Goal: Transaction & Acquisition: Purchase product/service

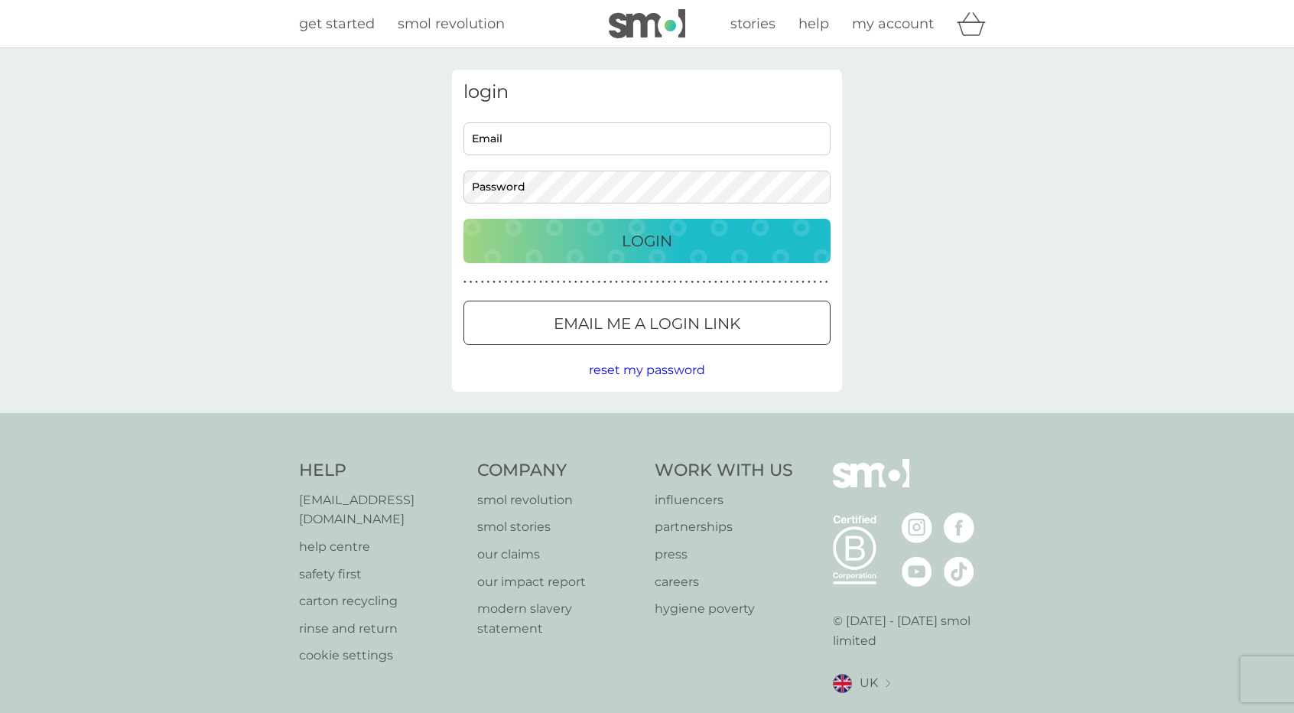
type input "avmosedale@gmail.com"
click at [656, 250] on p "Login" at bounding box center [647, 241] width 50 height 24
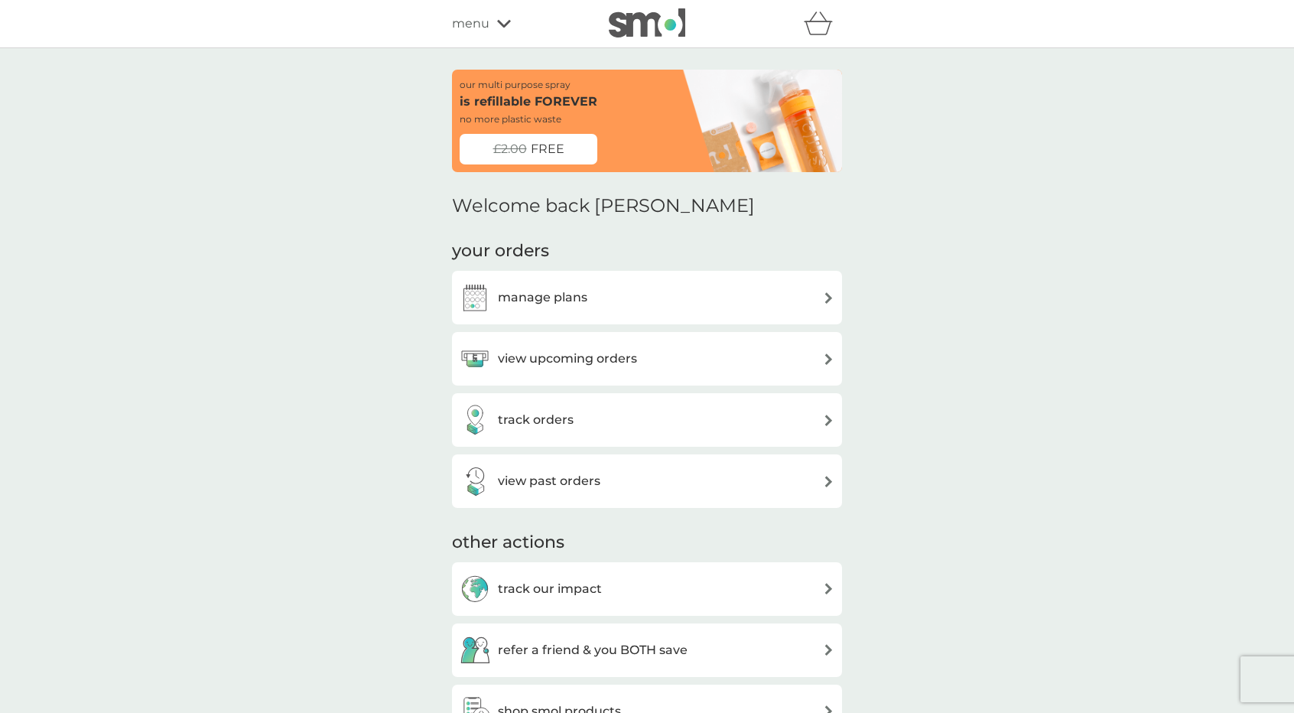
click at [581, 365] on h3 "view upcoming orders" at bounding box center [567, 359] width 139 height 20
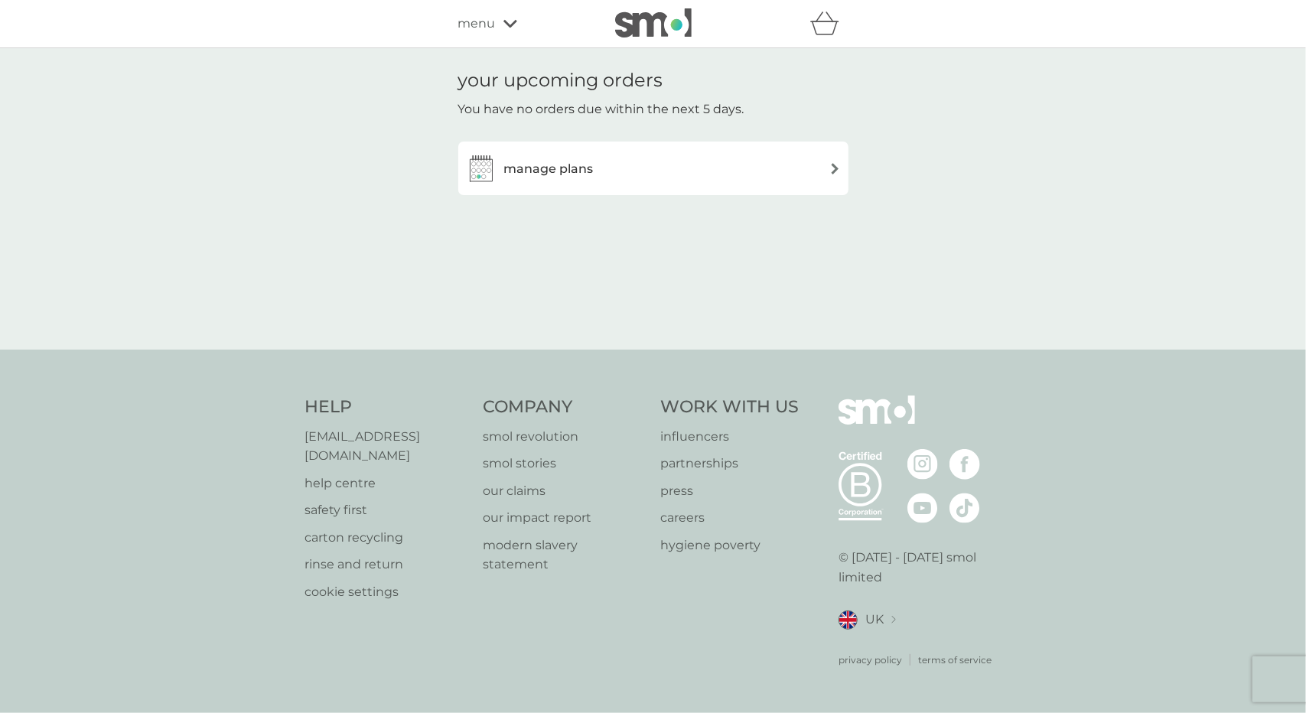
click at [624, 164] on div "manage plans" at bounding box center [653, 168] width 375 height 31
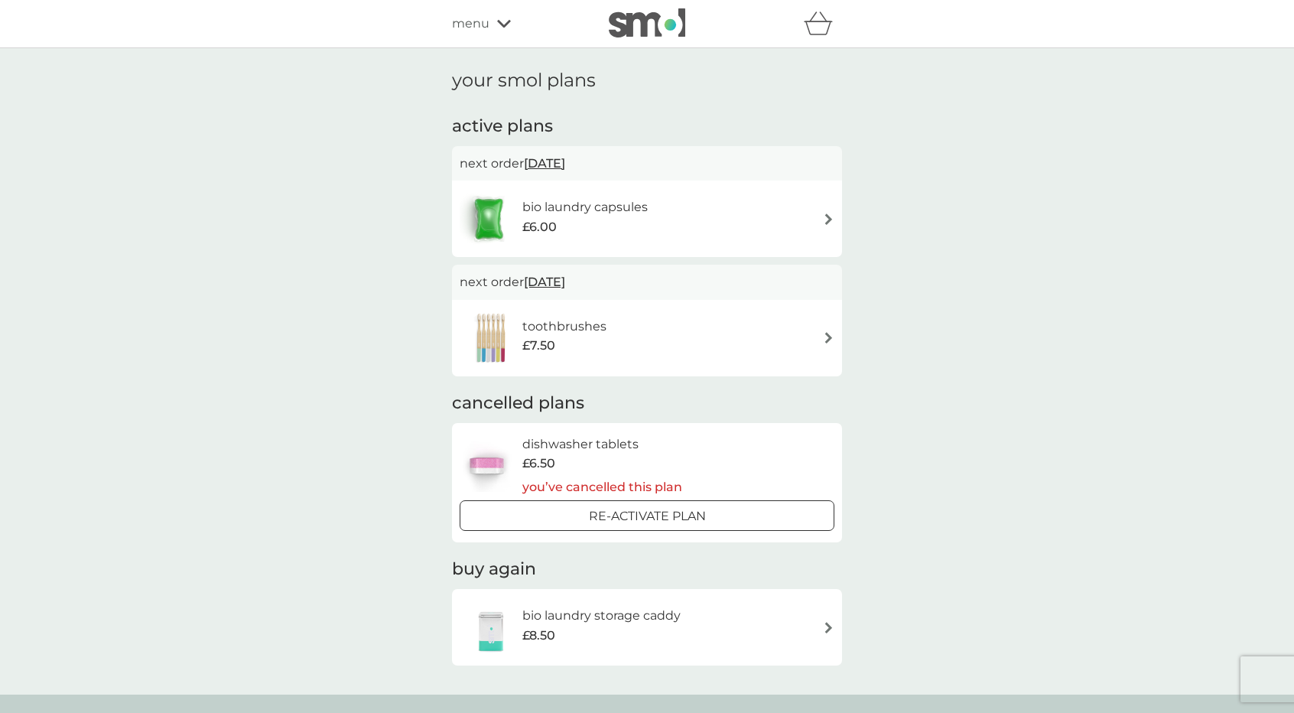
click at [565, 160] on span "[DATE]" at bounding box center [544, 163] width 41 height 30
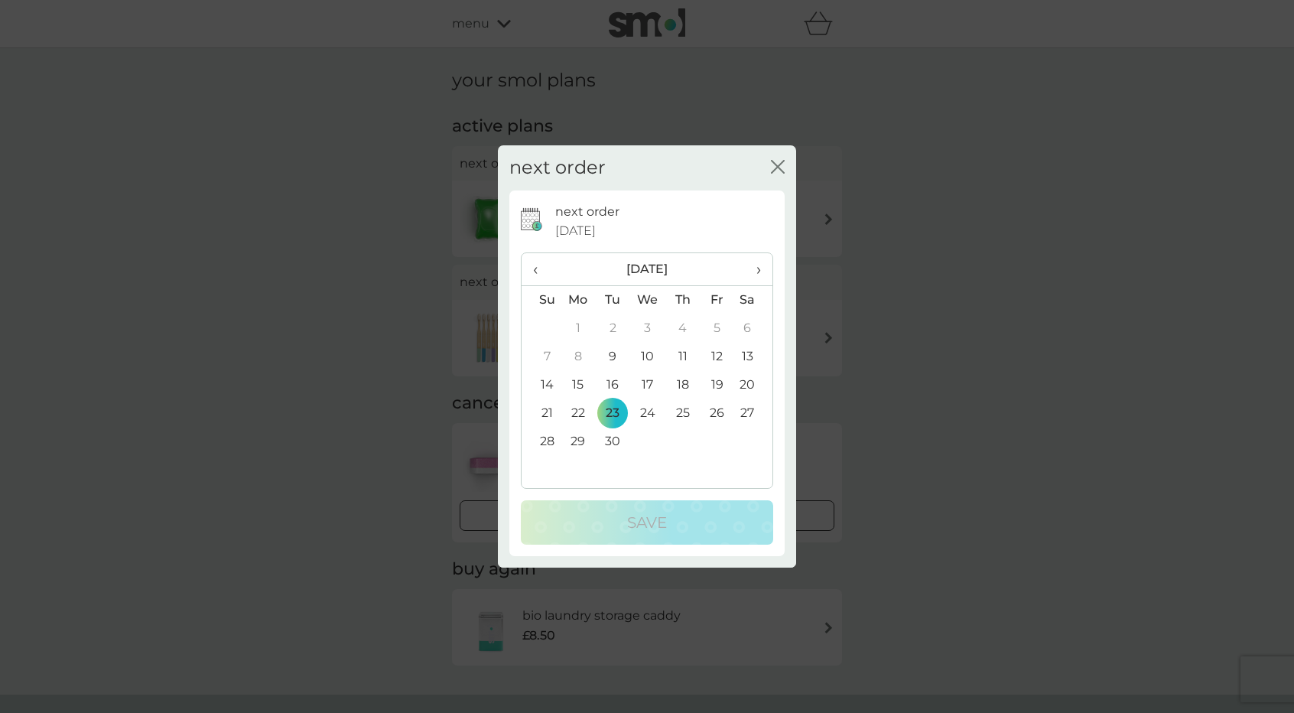
click at [576, 386] on td "15" at bounding box center [578, 385] width 35 height 28
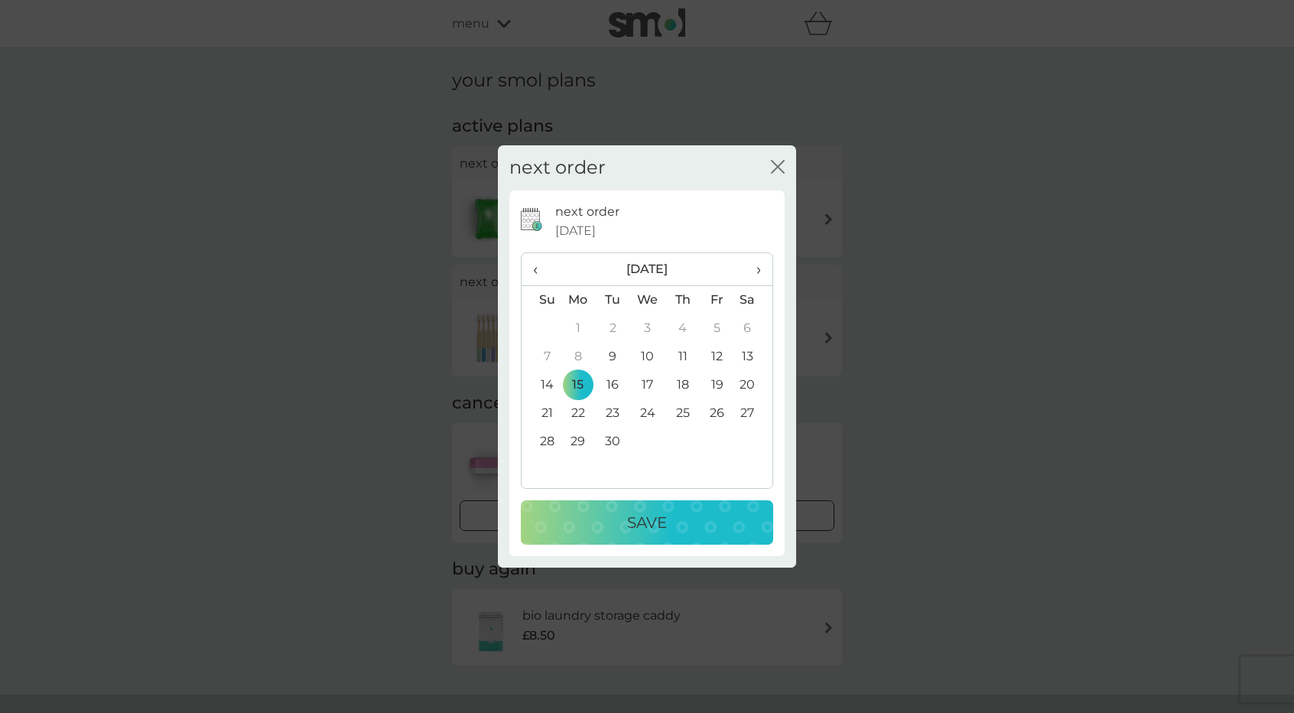
click at [650, 529] on p "Save" at bounding box center [647, 522] width 40 height 24
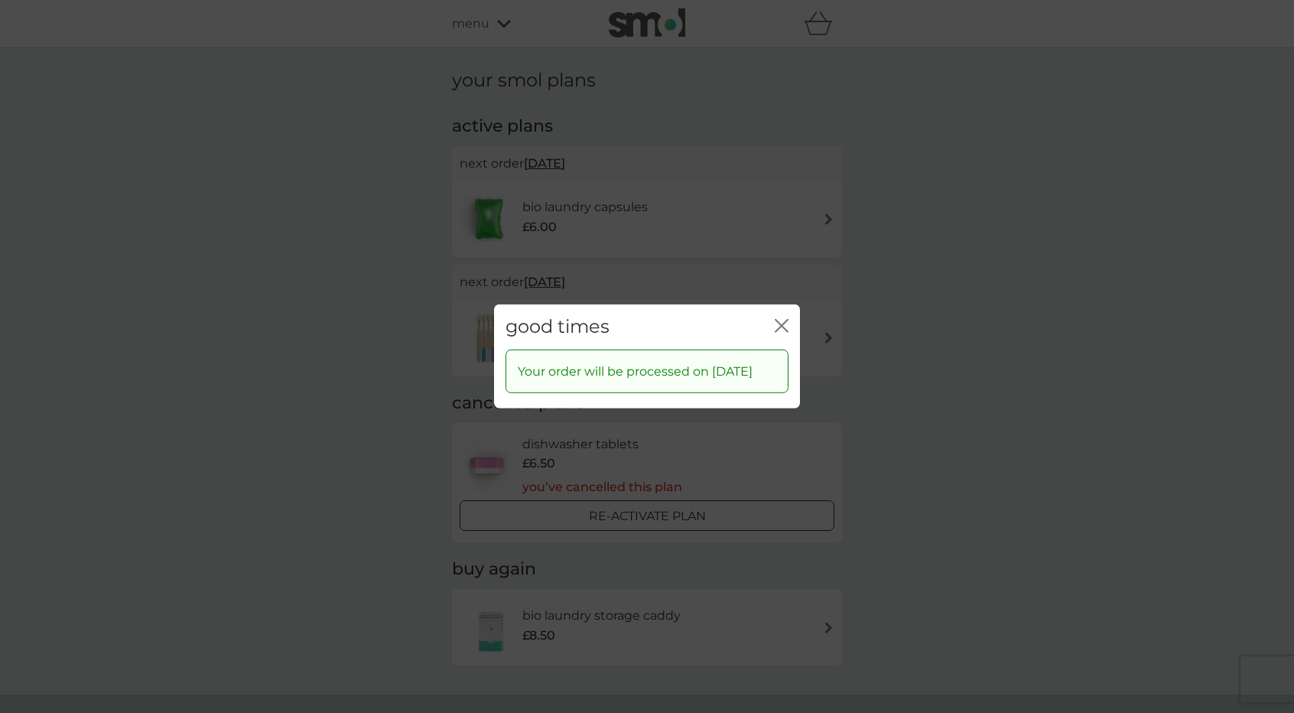
click at [780, 320] on icon "close" at bounding box center [779, 326] width 6 height 12
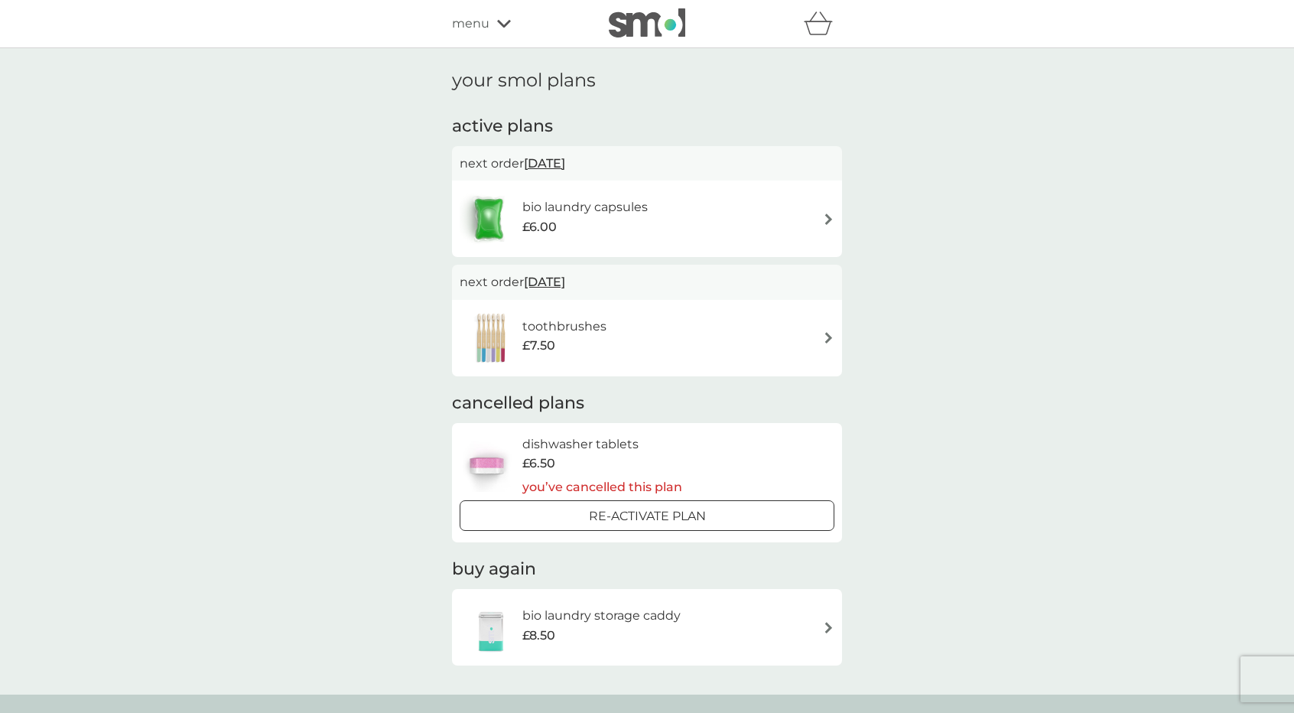
click at [497, 21] on icon at bounding box center [504, 24] width 14 height 8
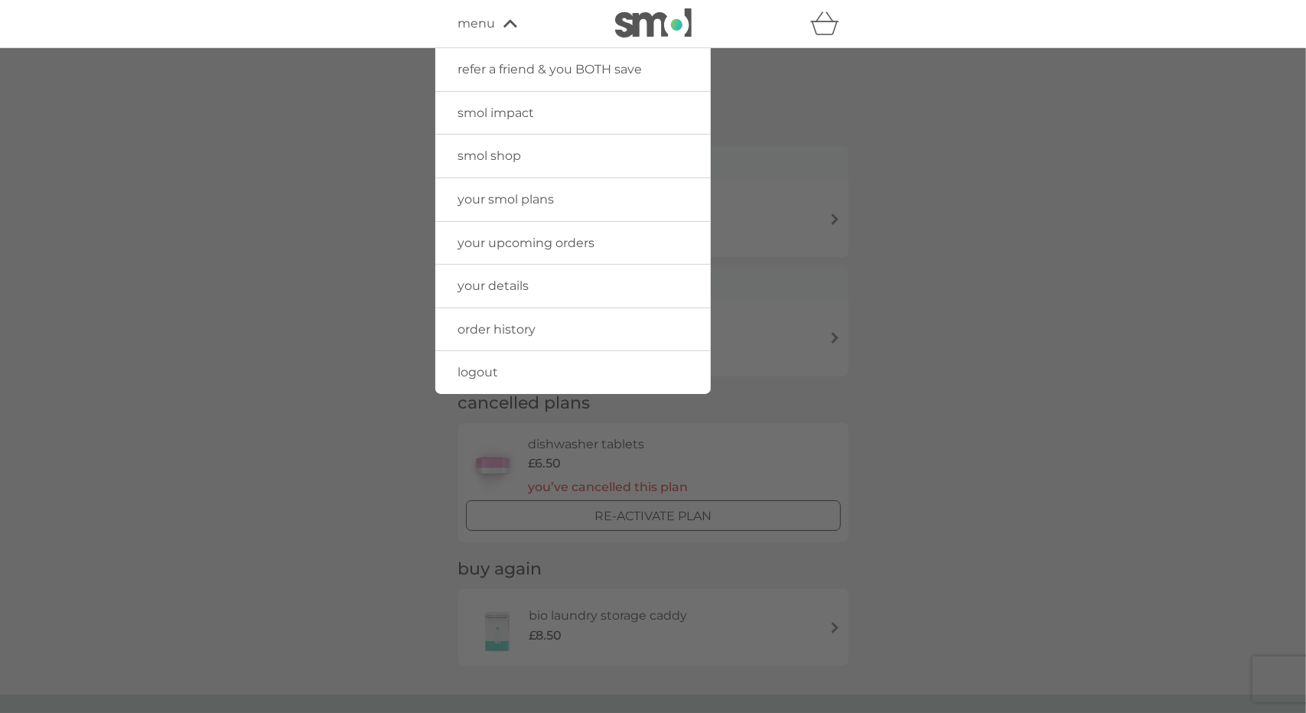
click at [514, 158] on span "smol shop" at bounding box center [489, 155] width 63 height 15
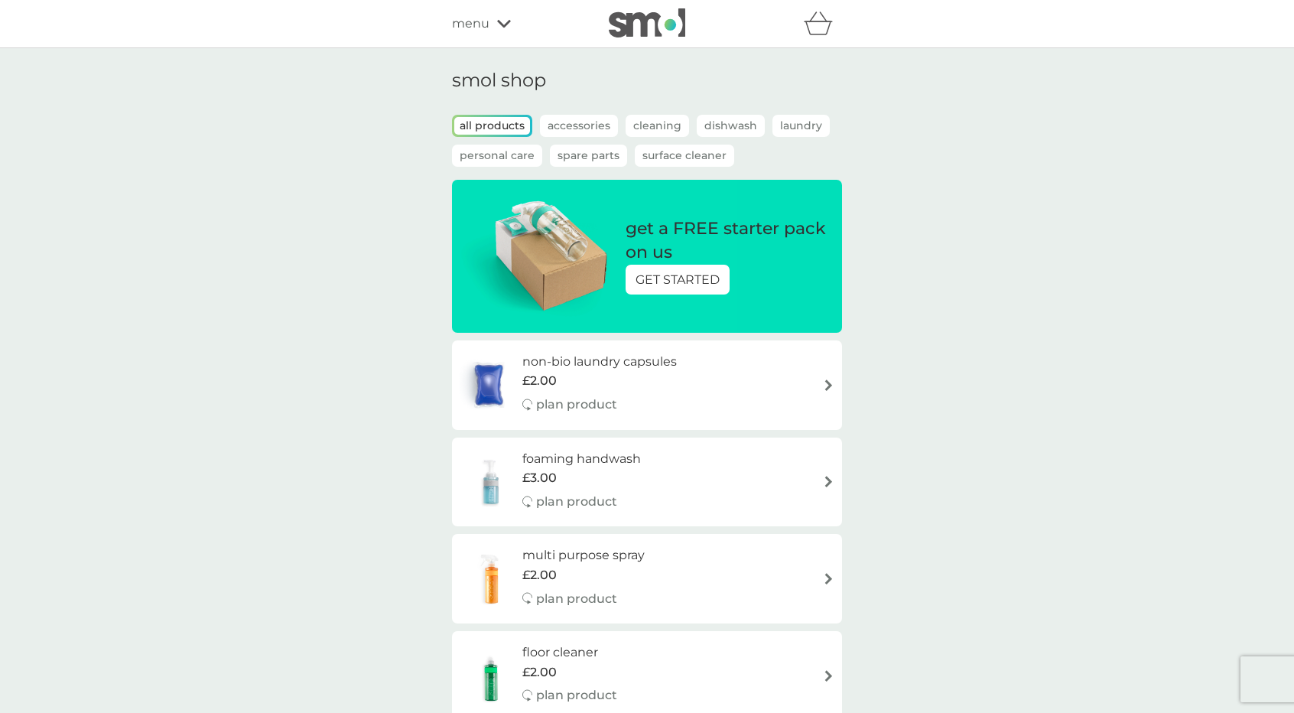
click at [653, 314] on div "get a FREE starter pack on us GET STARTED" at bounding box center [647, 256] width 390 height 153
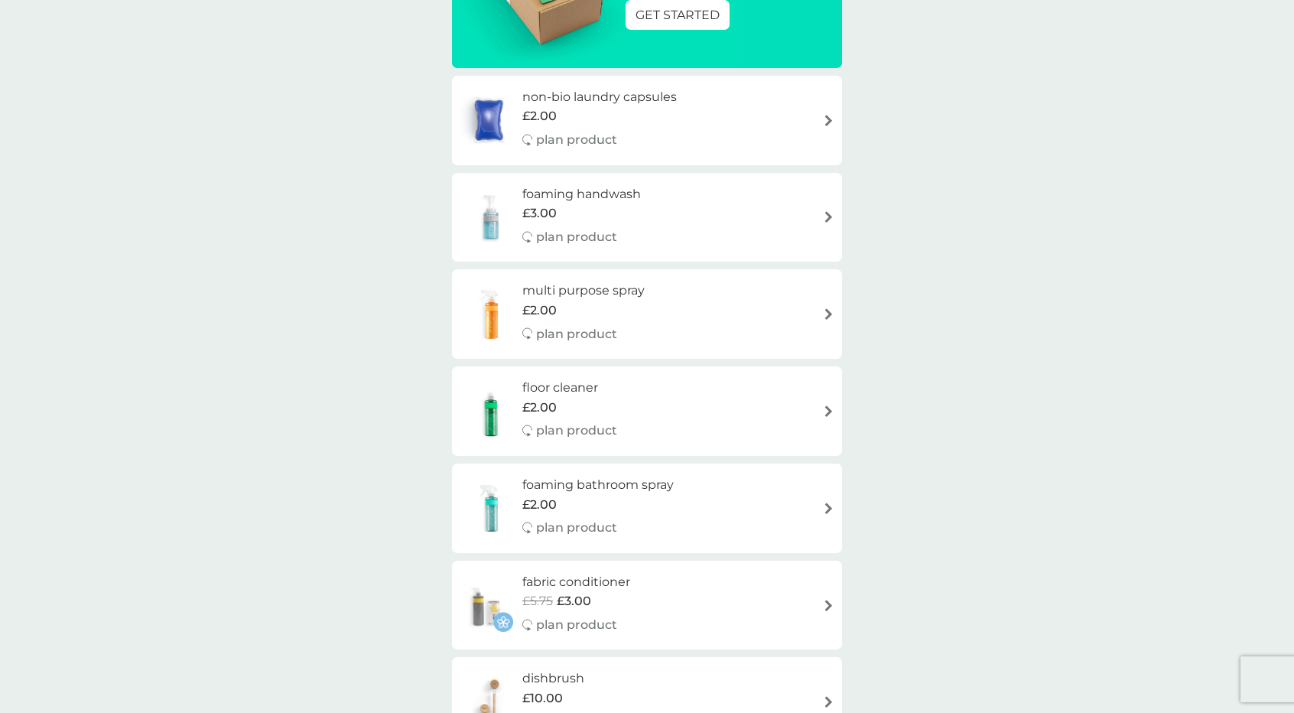
scroll to position [265, 0]
click at [623, 119] on div "£2.00" at bounding box center [599, 116] width 155 height 20
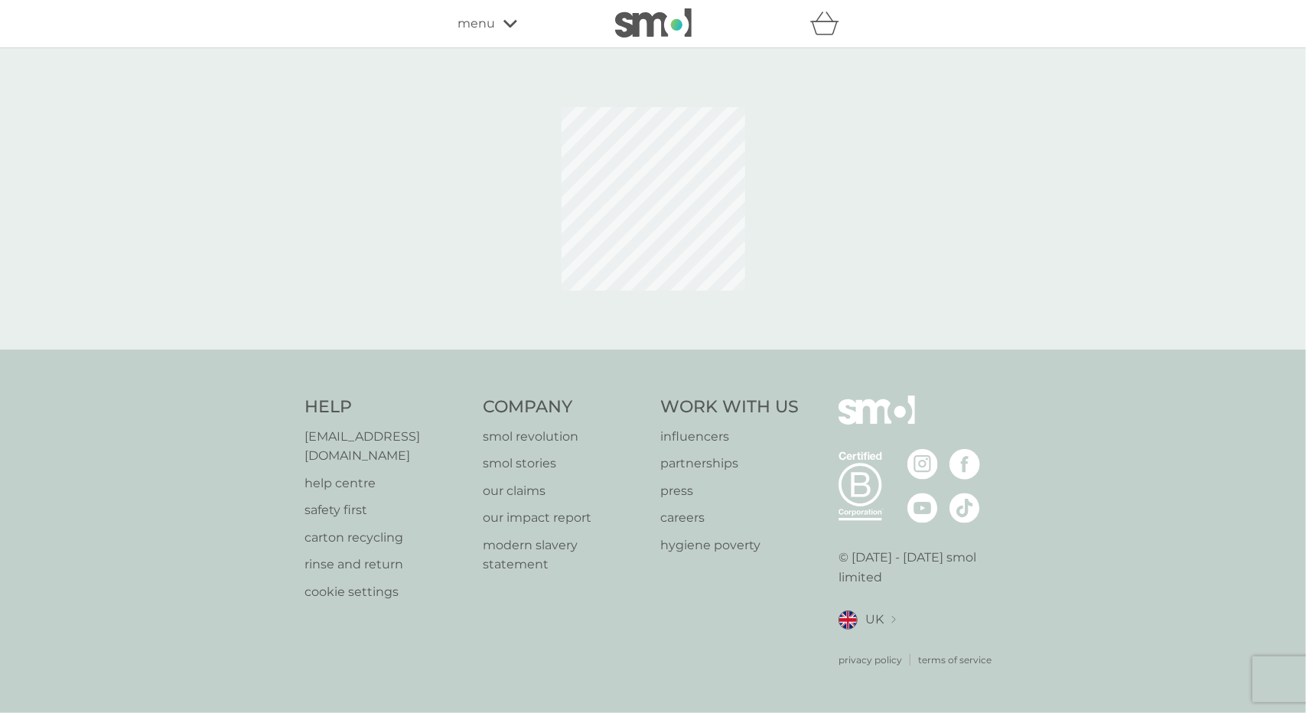
select select "42"
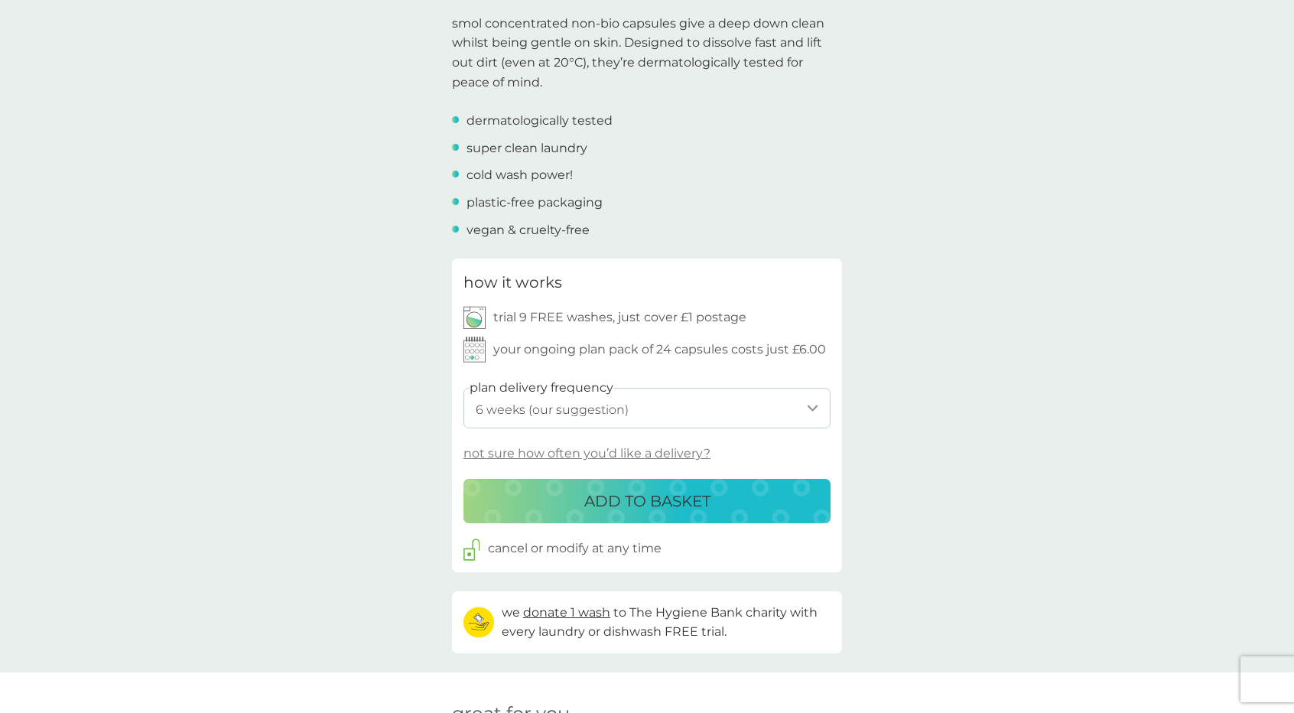
scroll to position [498, 0]
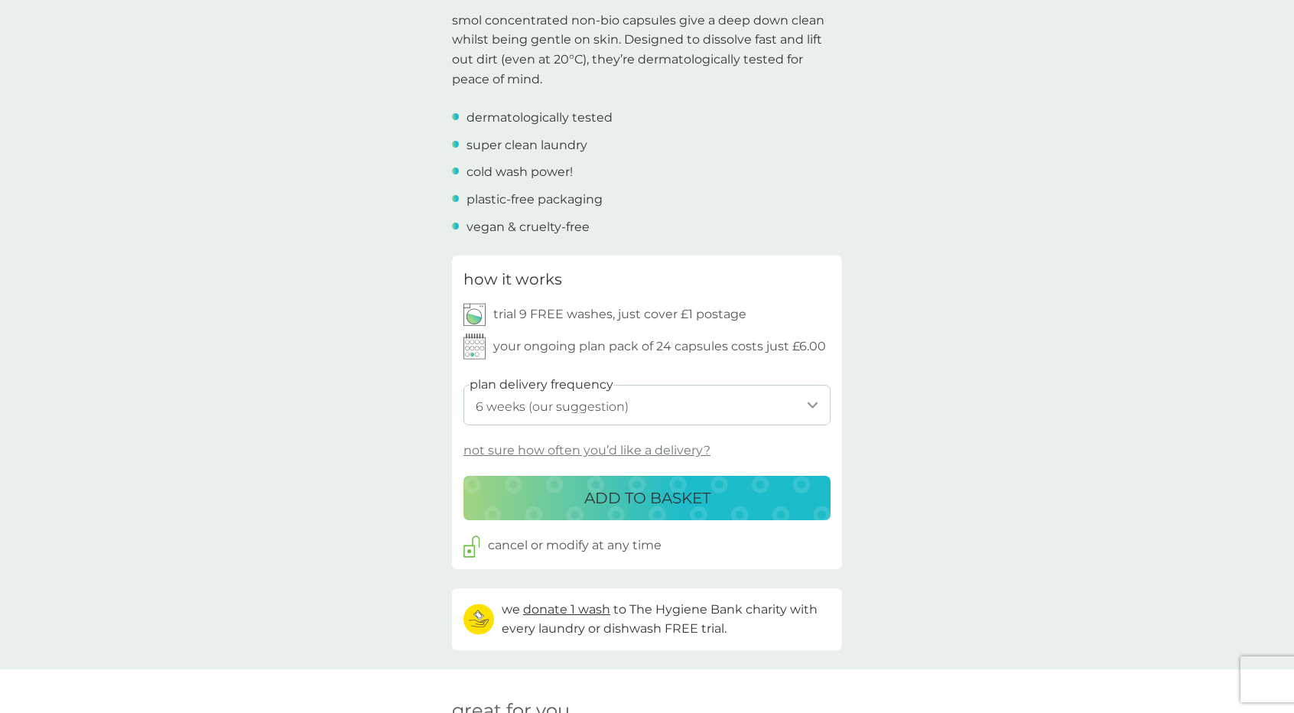
click at [645, 414] on select "1 week 2 weeks 3 weeks 4 weeks 5 weeks 6 weeks (our suggestion) 7 weeks 8 weeks…" at bounding box center [647, 405] width 367 height 41
click at [897, 285] on div "back Ease of ordering I love the smell the non-bio leaves on our clothes. - [PE…" at bounding box center [647, 591] width 1294 height 2039
click at [478, 317] on img at bounding box center [475, 314] width 22 height 23
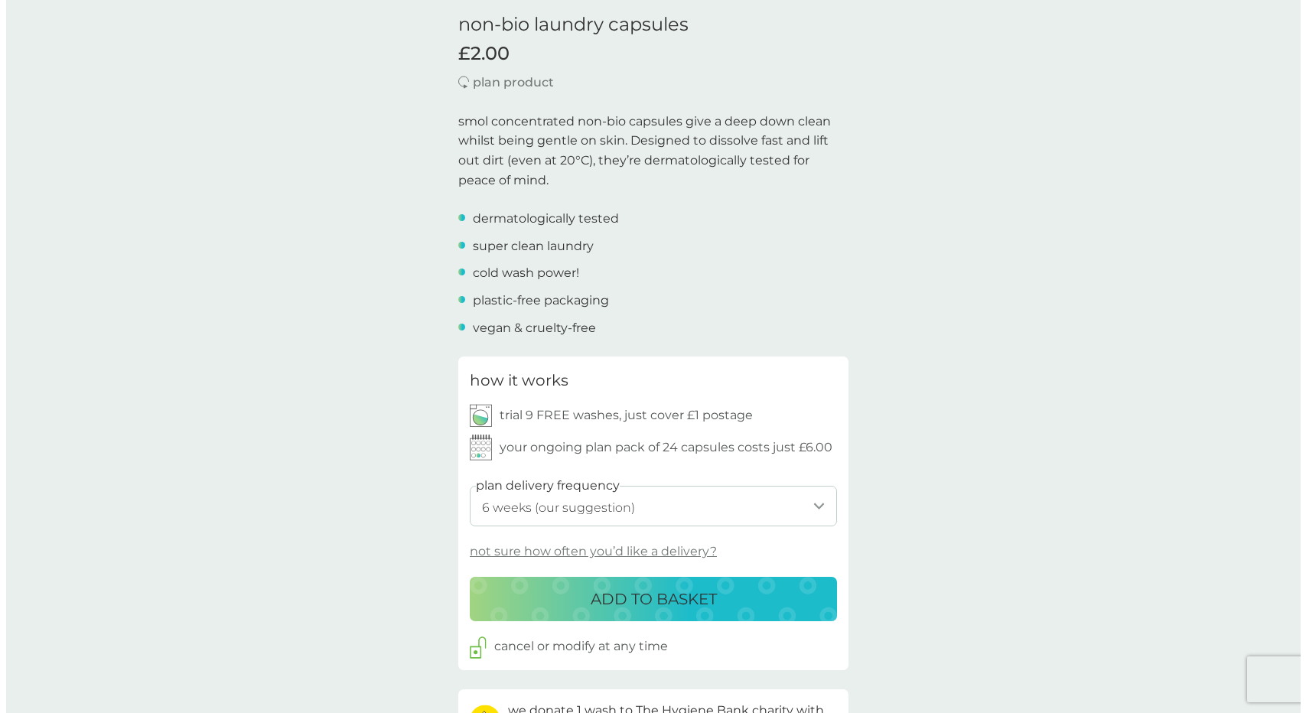
scroll to position [0, 0]
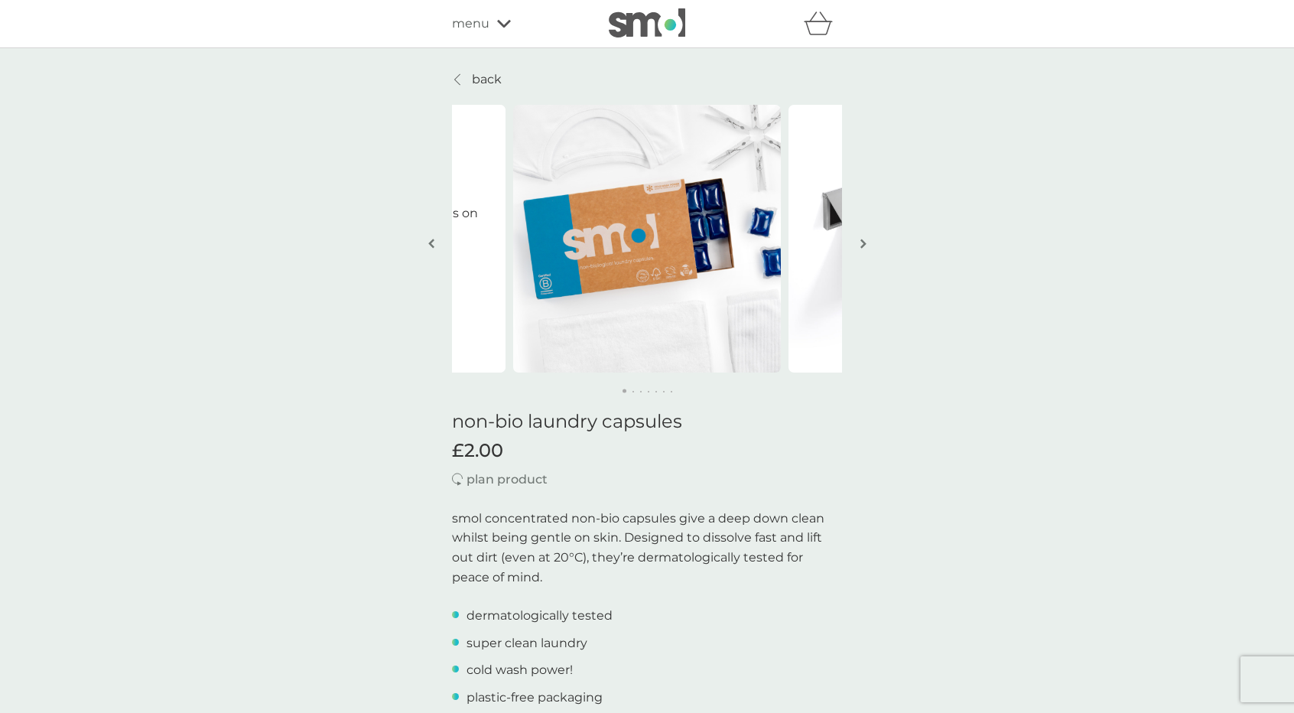
click at [496, 15] on div "menu" at bounding box center [517, 24] width 130 height 20
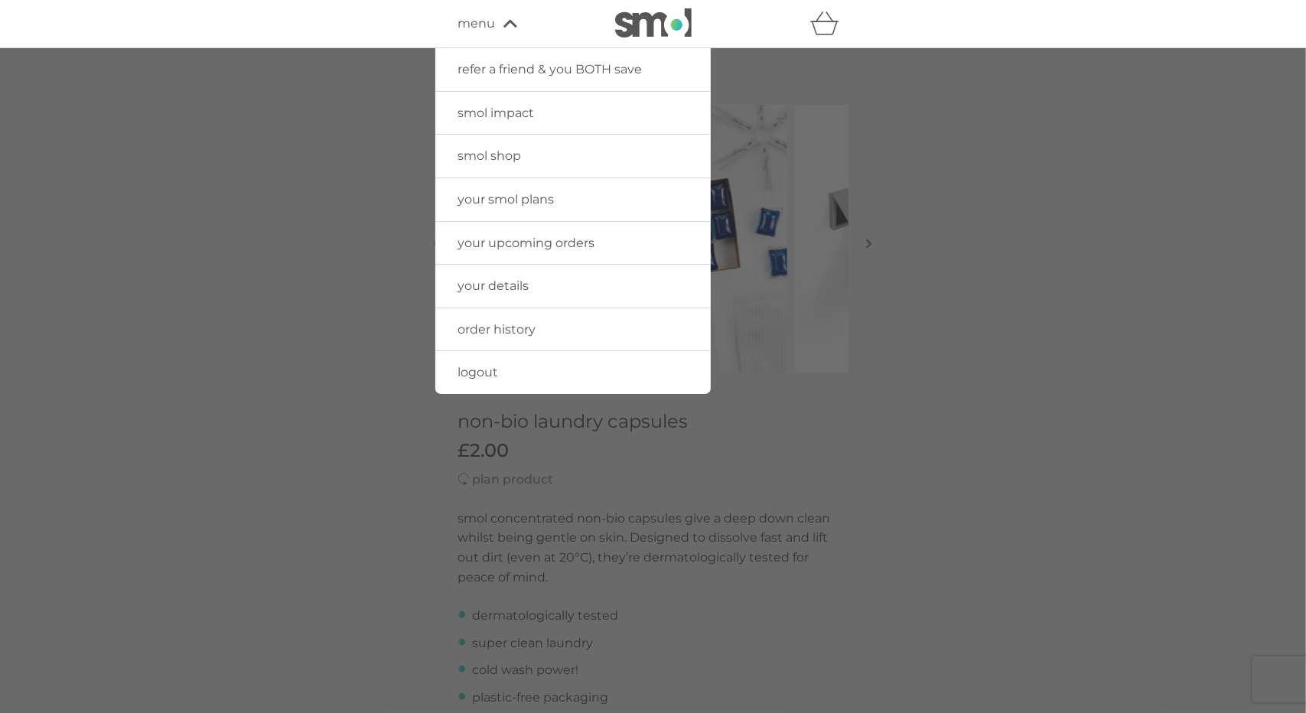
click at [468, 102] on link "smol impact" at bounding box center [572, 113] width 275 height 43
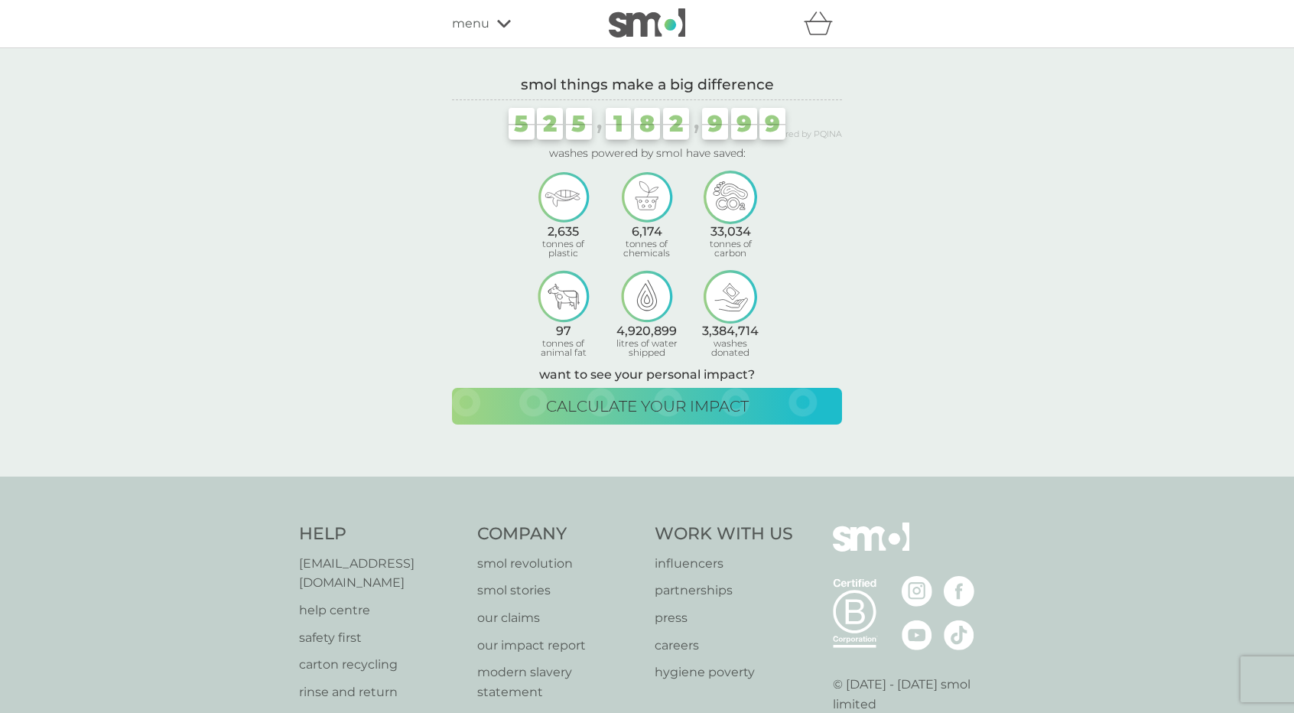
drag, startPoint x: 497, startPoint y: 10, endPoint x: 501, endPoint y: 19, distance: 9.9
click at [501, 19] on div "refer a friend & you BOTH save smol impact smol shop your smol plans your upcom…" at bounding box center [647, 23] width 390 height 31
click at [501, 19] on icon at bounding box center [504, 23] width 14 height 9
